Goal: Transaction & Acquisition: Purchase product/service

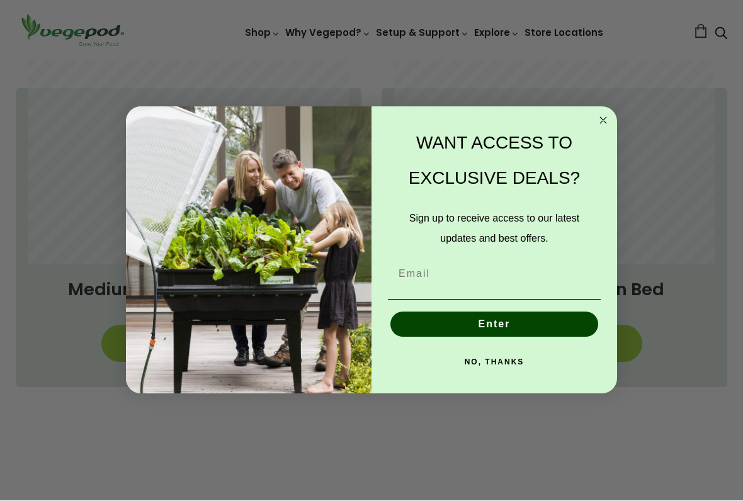
scroll to position [859, 0]
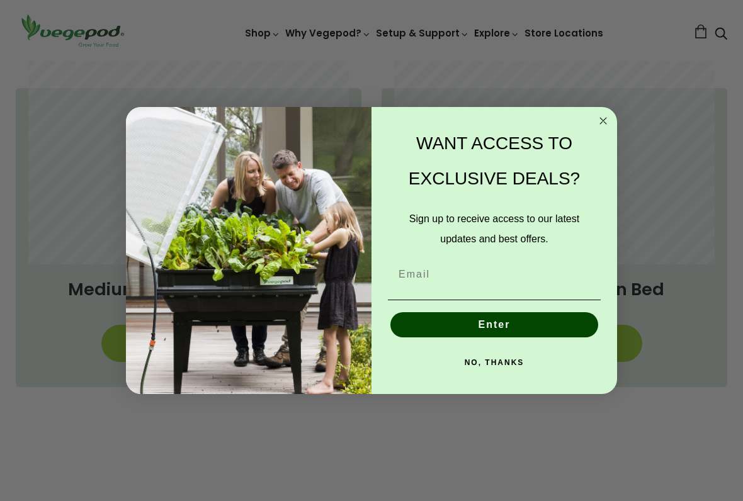
click at [604, 121] on icon "Close dialog" at bounding box center [603, 121] width 6 height 6
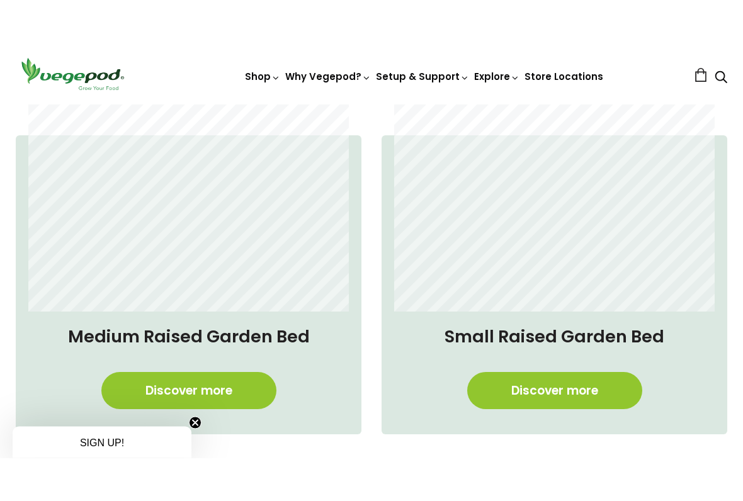
scroll to position [836, 0]
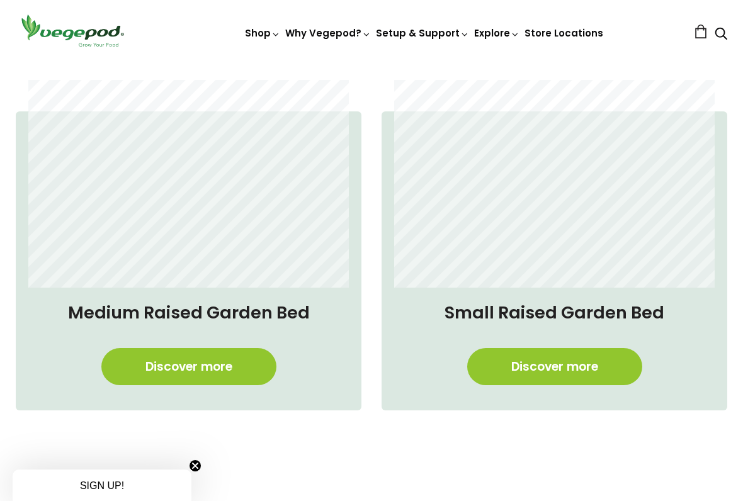
click at [199, 362] on link "Discover more" at bounding box center [188, 366] width 175 height 37
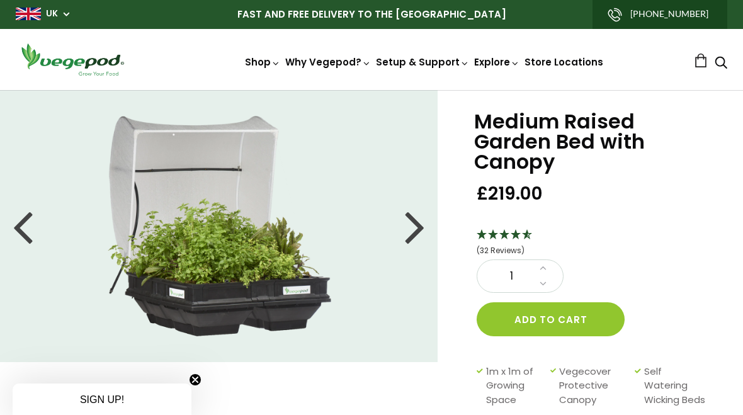
click at [422, 222] on div at bounding box center [415, 226] width 20 height 57
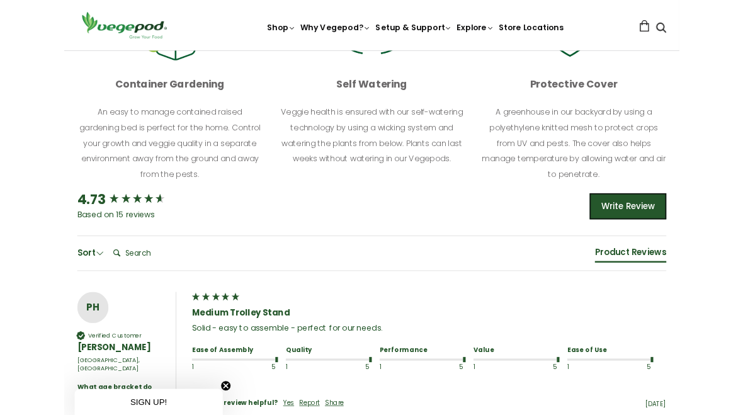
scroll to position [621, 0]
